Goal: Transaction & Acquisition: Download file/media

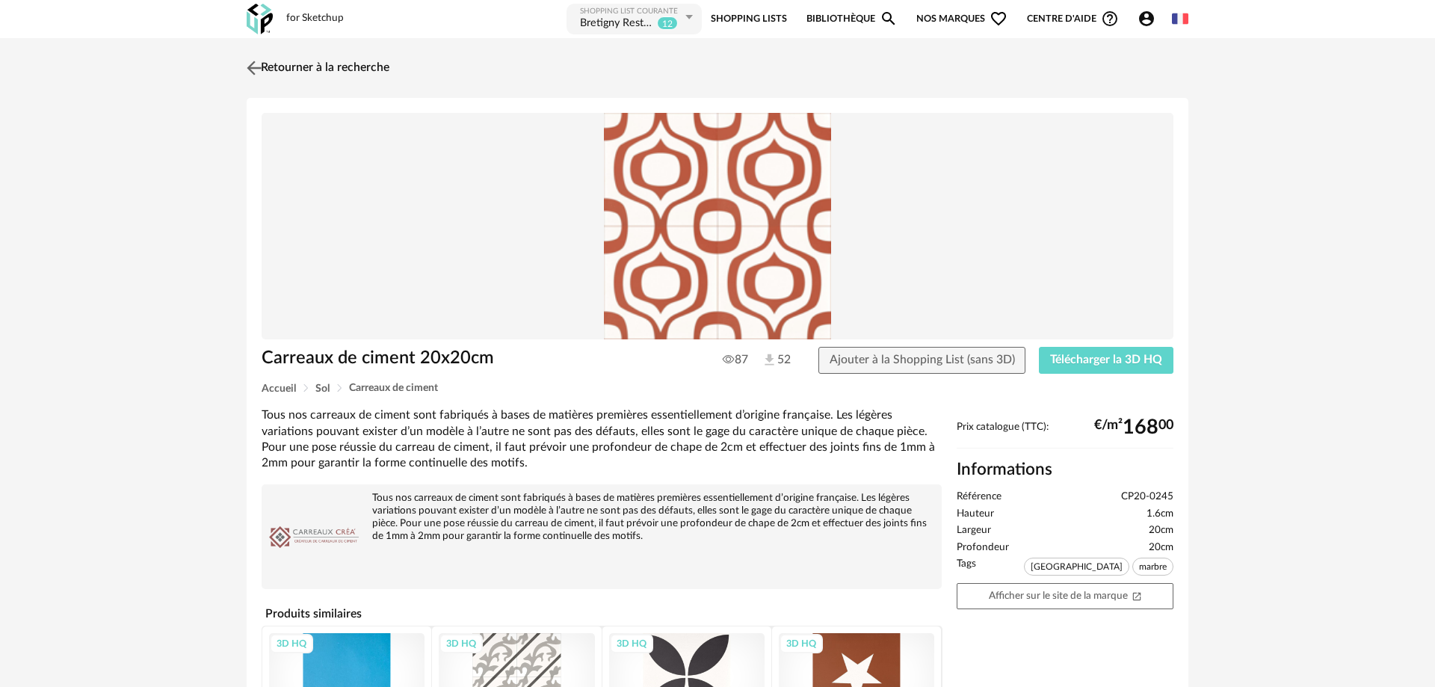
click at [269, 72] on link "Retourner à la recherche" at bounding box center [316, 68] width 146 height 33
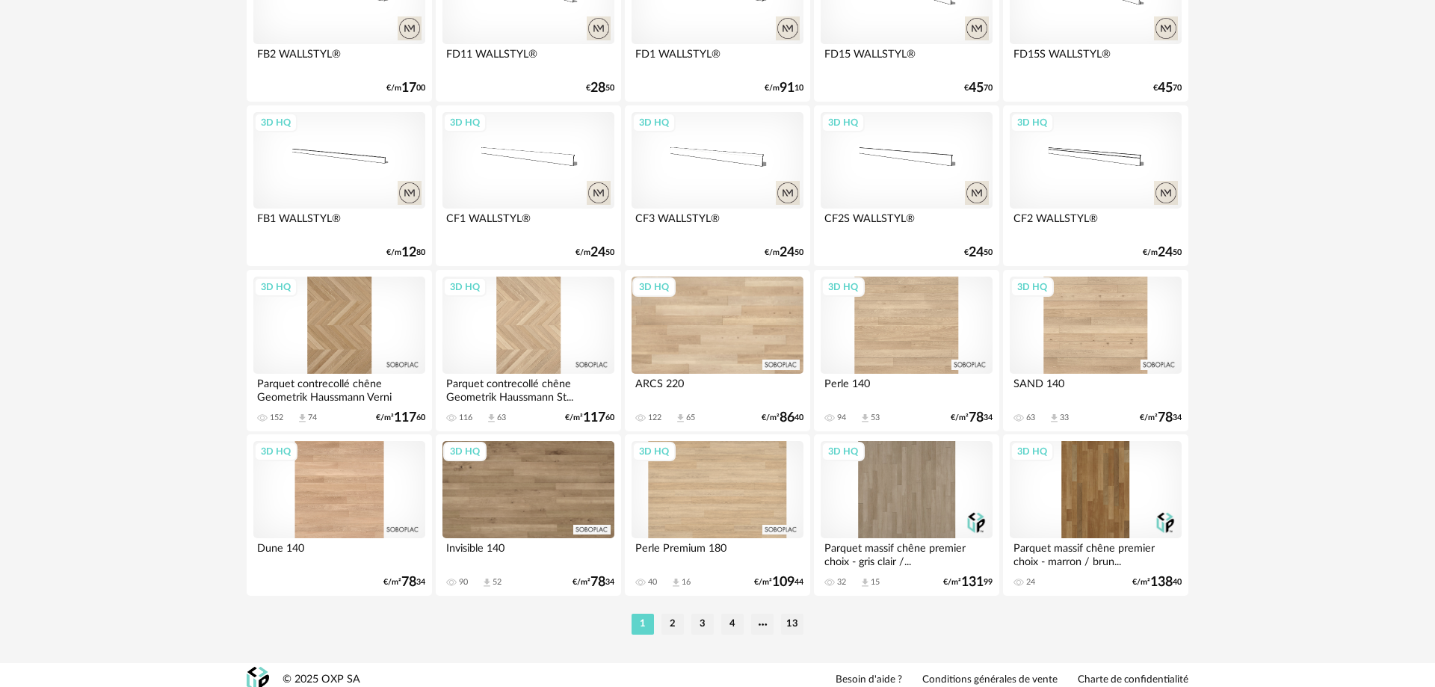
scroll to position [2921, 0]
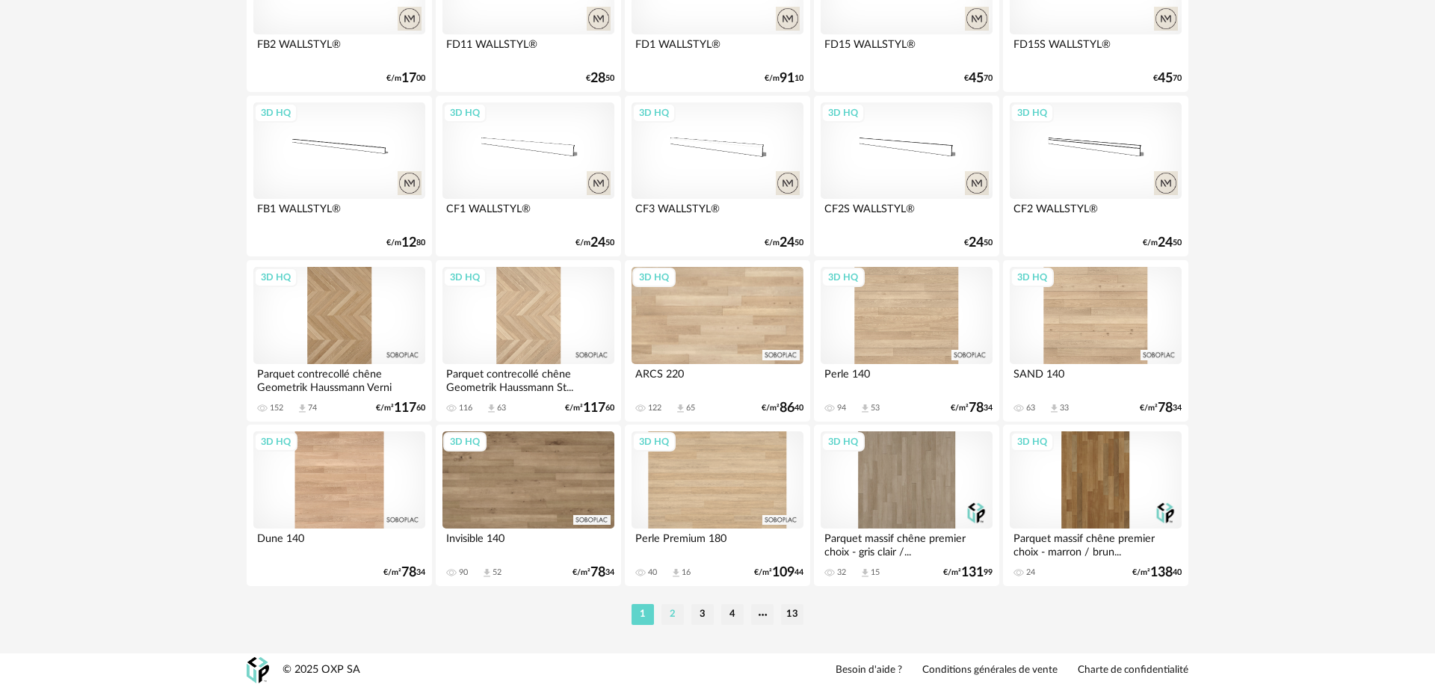
click at [670, 612] on li "2" at bounding box center [672, 614] width 22 height 21
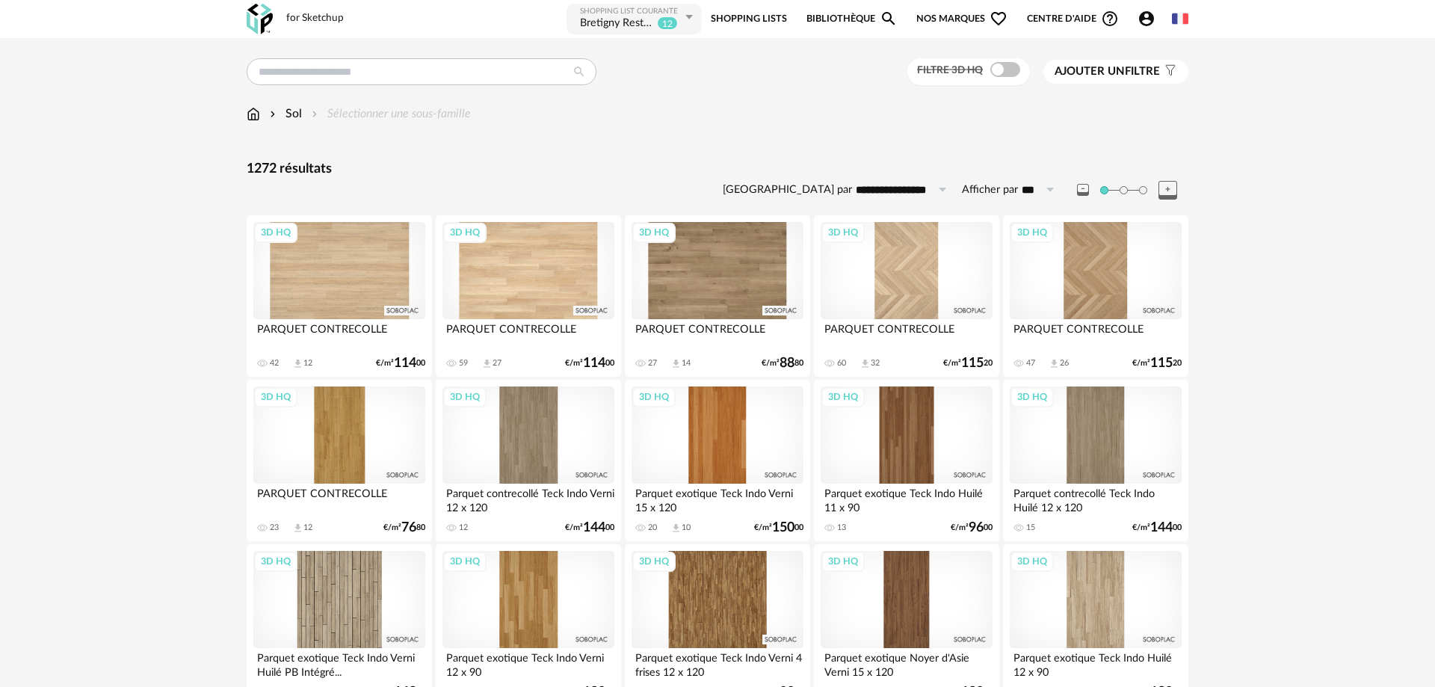
click at [279, 114] on img at bounding box center [273, 113] width 12 height 17
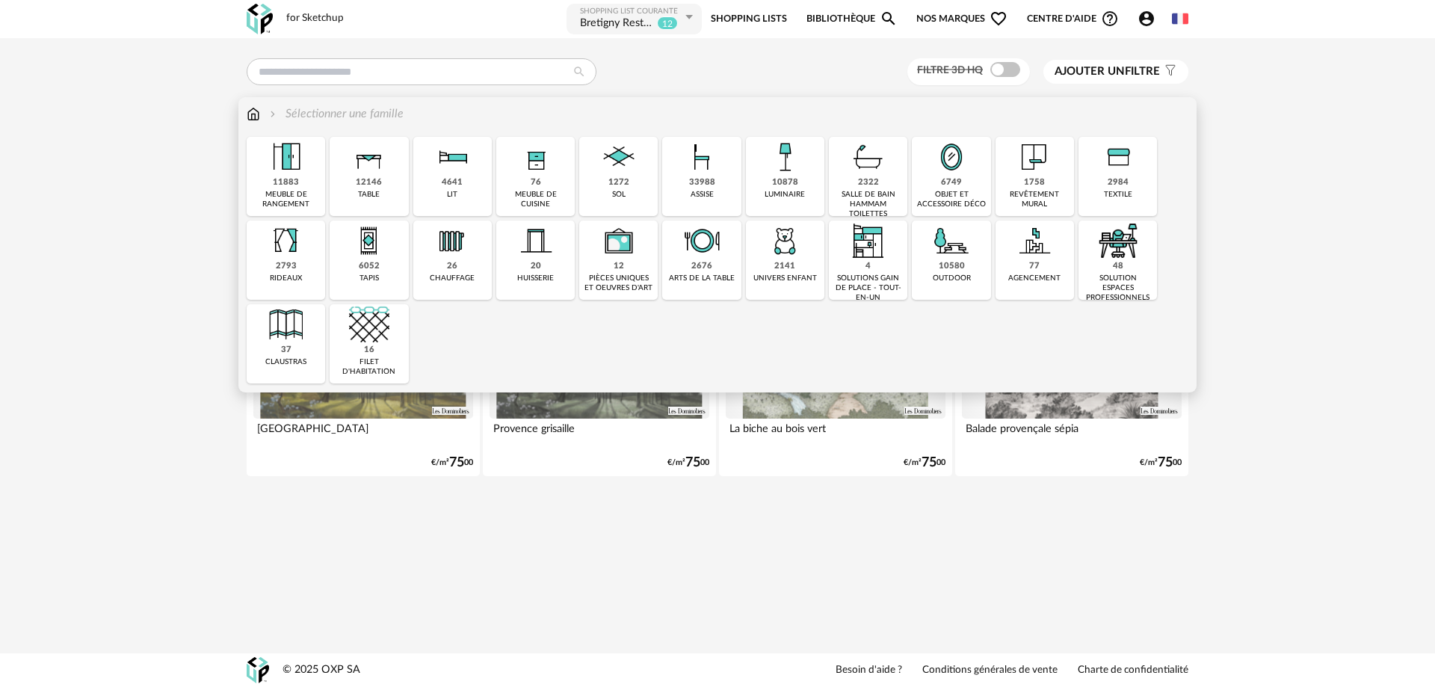
click at [632, 189] on div "1272 sol" at bounding box center [618, 176] width 78 height 79
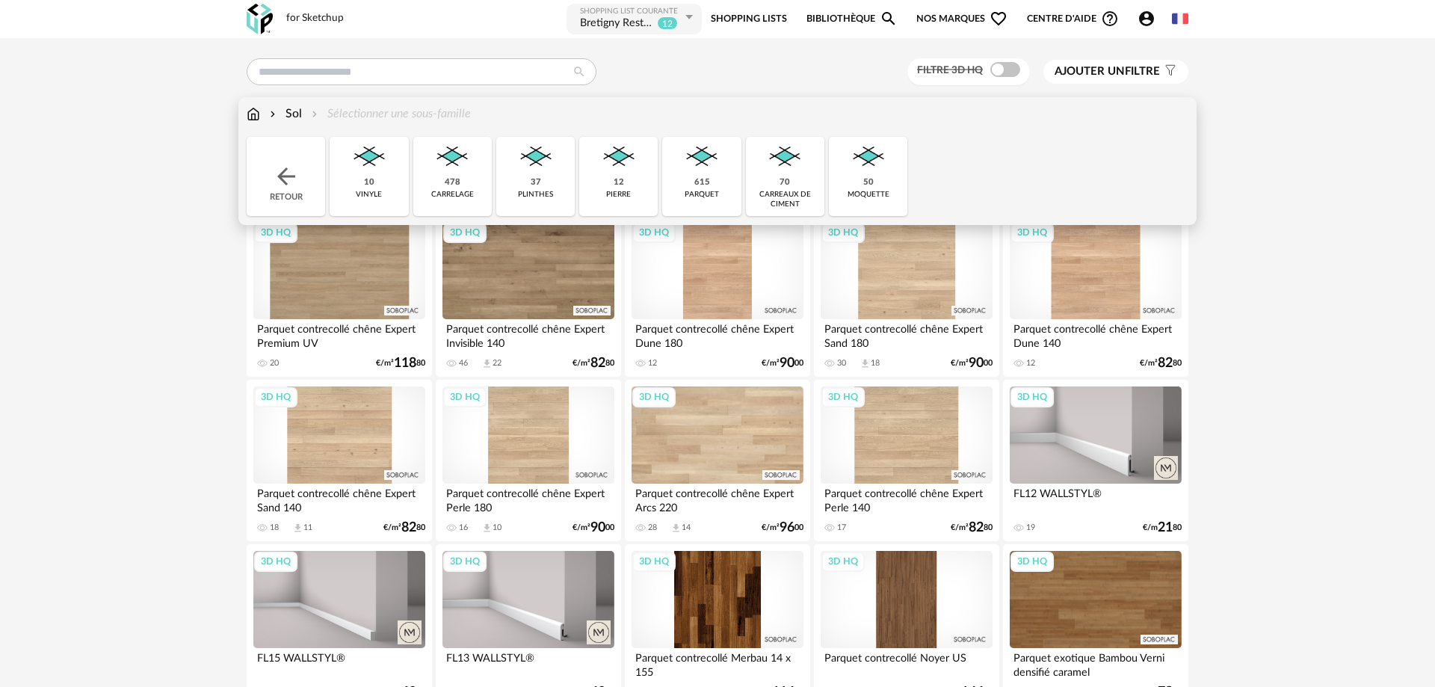
click at [433, 155] on img at bounding box center [452, 157] width 40 height 40
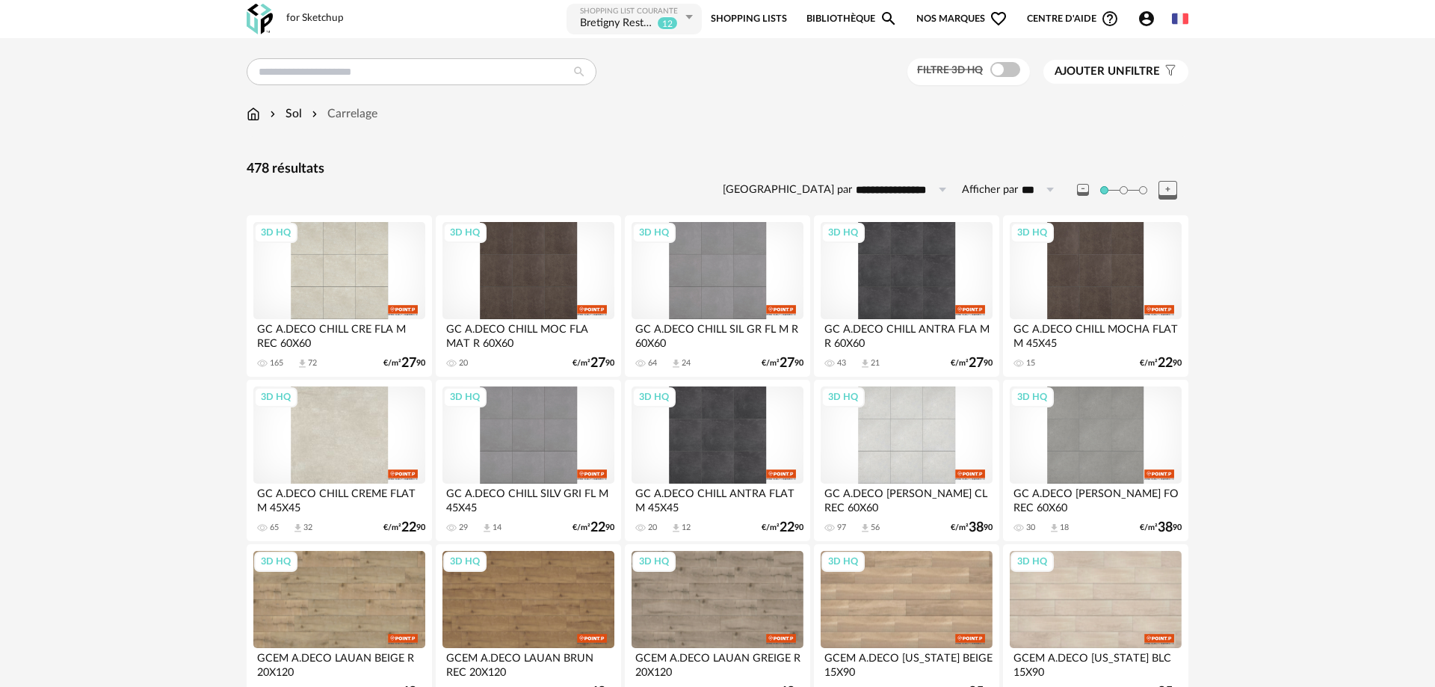
click at [347, 430] on div "3D HQ" at bounding box center [339, 434] width 172 height 97
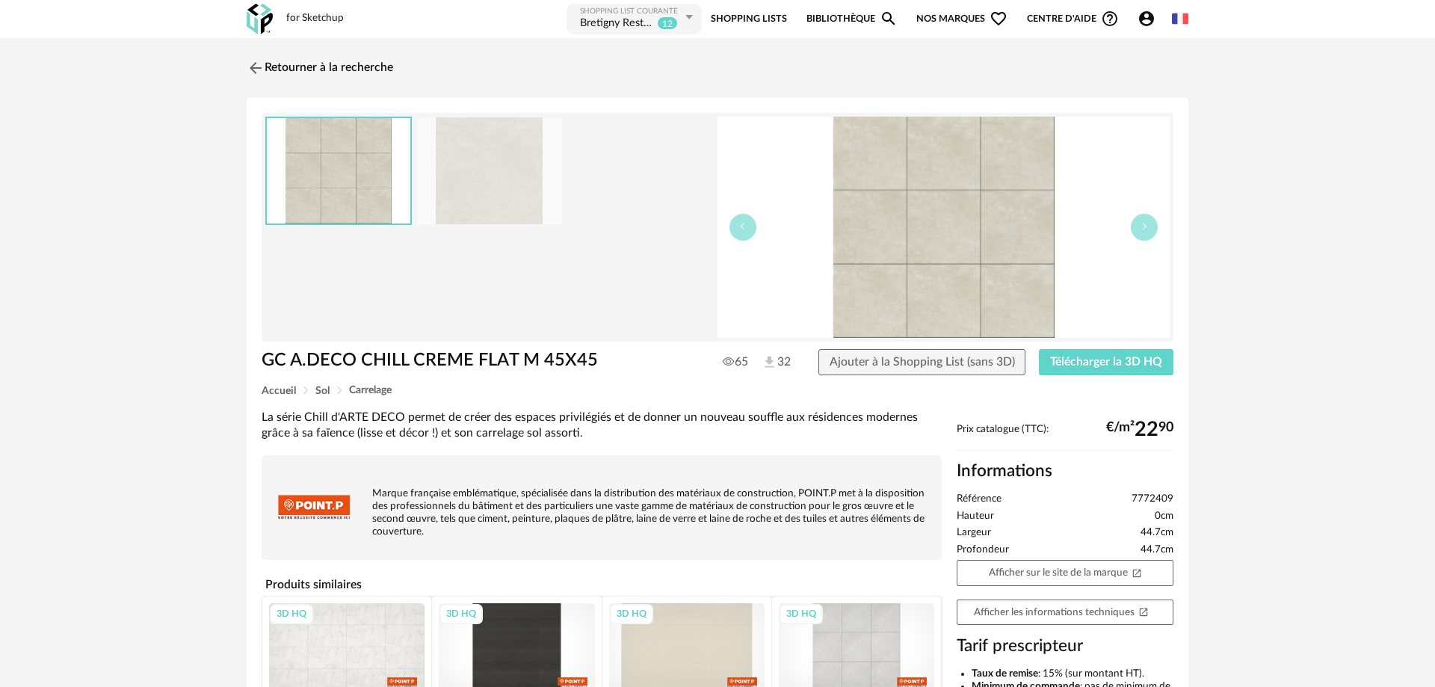
click at [531, 159] on img at bounding box center [489, 170] width 145 height 107
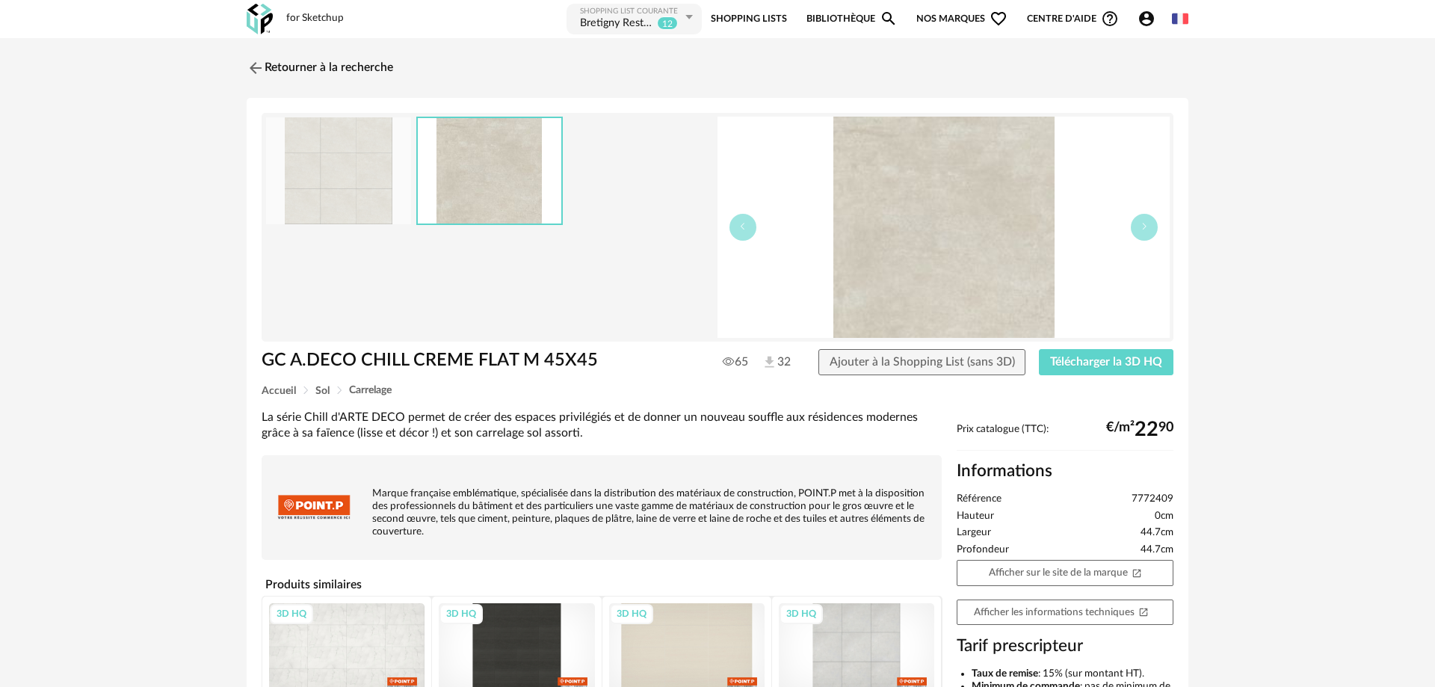
click at [343, 164] on img at bounding box center [338, 170] width 145 height 107
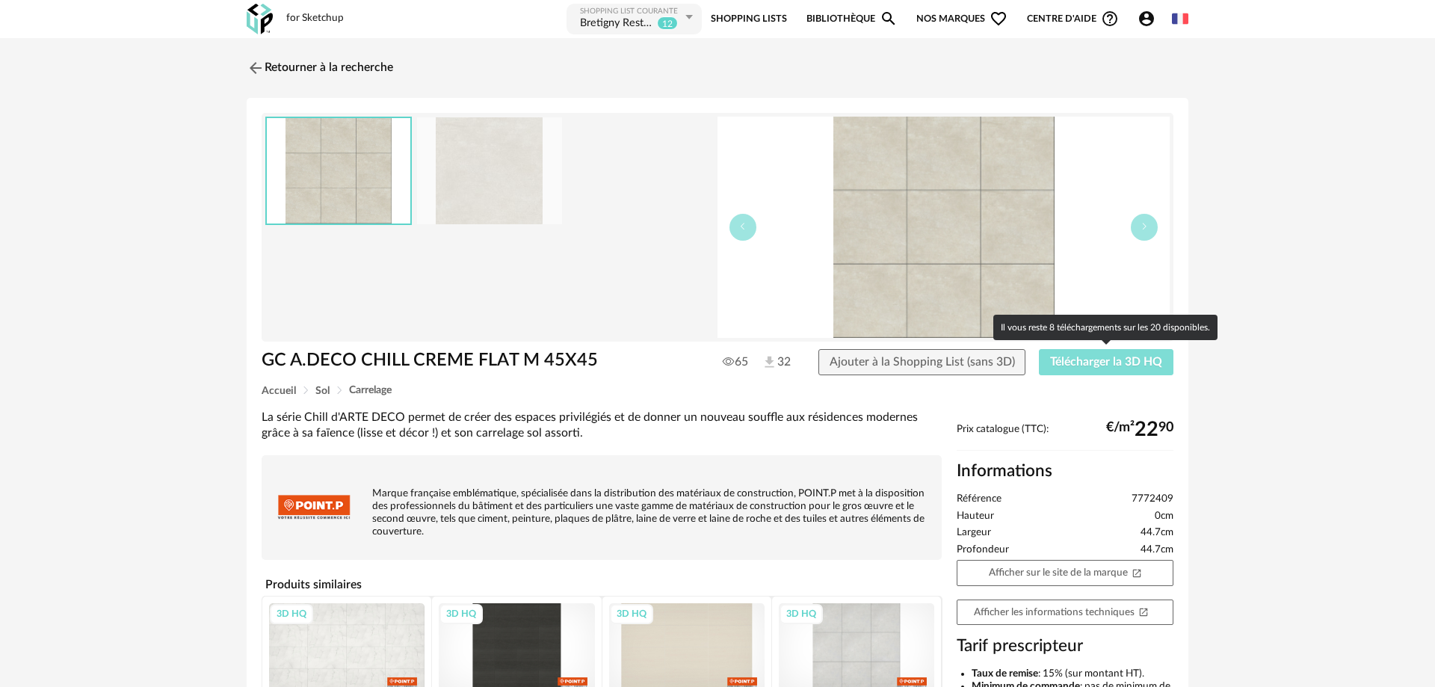
click at [1072, 357] on span "Télécharger la 3D HQ" at bounding box center [1106, 362] width 112 height 12
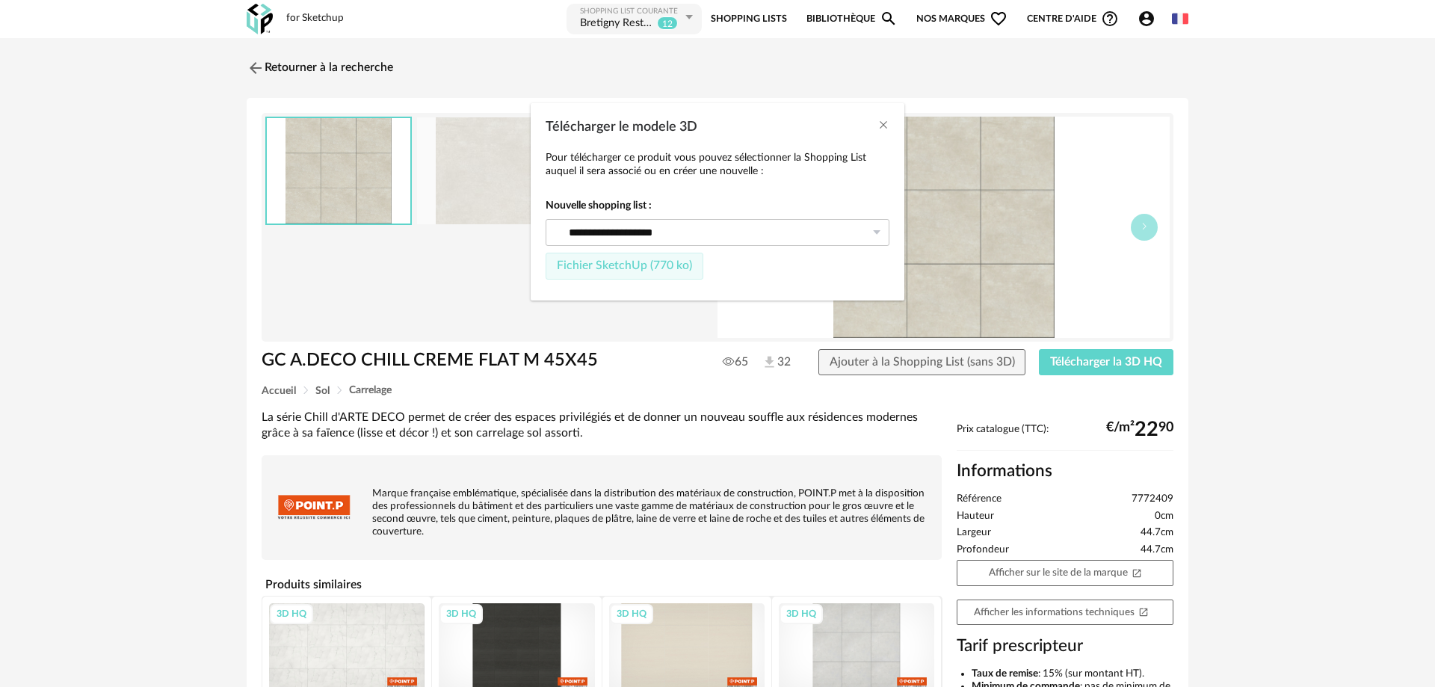
click at [632, 266] on span "Fichier SketchUp (770 ko)" at bounding box center [624, 265] width 135 height 12
